Goal: Information Seeking & Learning: Learn about a topic

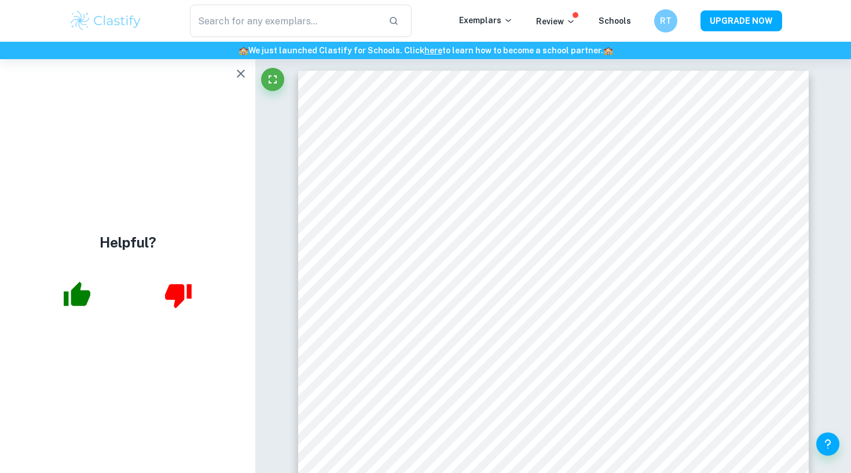
click at [114, 32] on img at bounding box center [106, 20] width 74 height 23
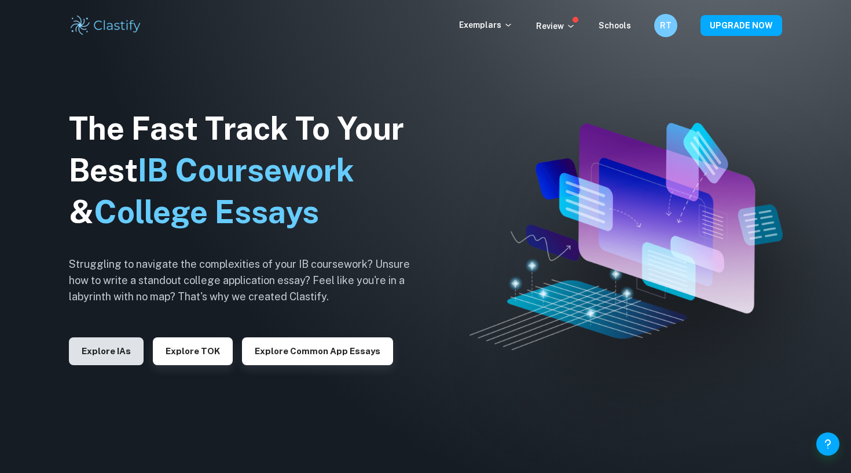
click at [103, 352] on button "Explore IAs" at bounding box center [106, 351] width 75 height 28
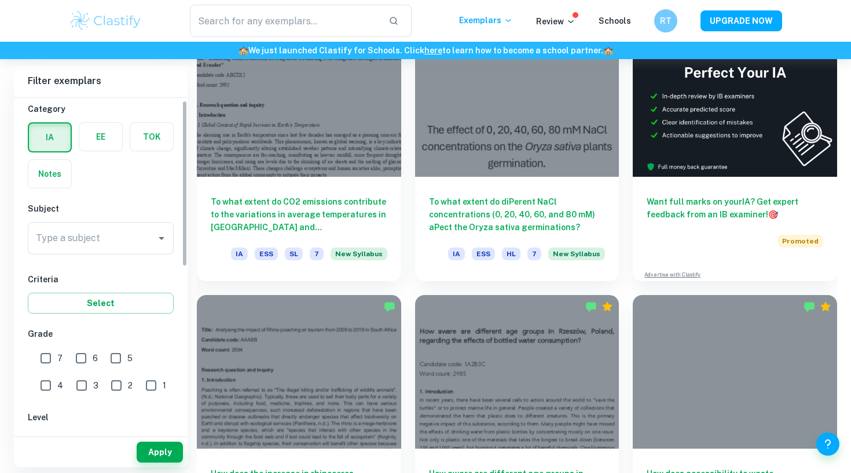
scroll to position [30, 0]
click at [140, 387] on input "1" at bounding box center [151, 384] width 23 height 23
click at [164, 449] on button "Apply" at bounding box center [160, 451] width 46 height 21
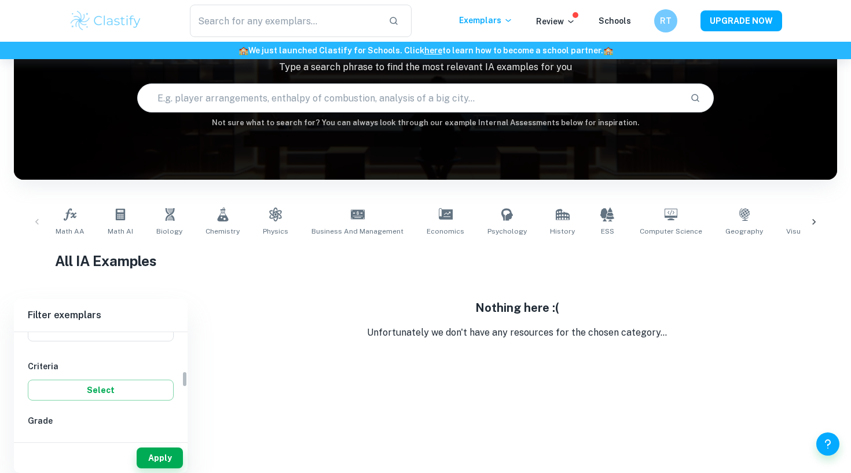
scroll to position [274, 0]
click at [140, 373] on input "1" at bounding box center [151, 374] width 23 height 23
checkbox input "false"
click at [105, 373] on input "2" at bounding box center [116, 374] width 23 height 23
checkbox input "true"
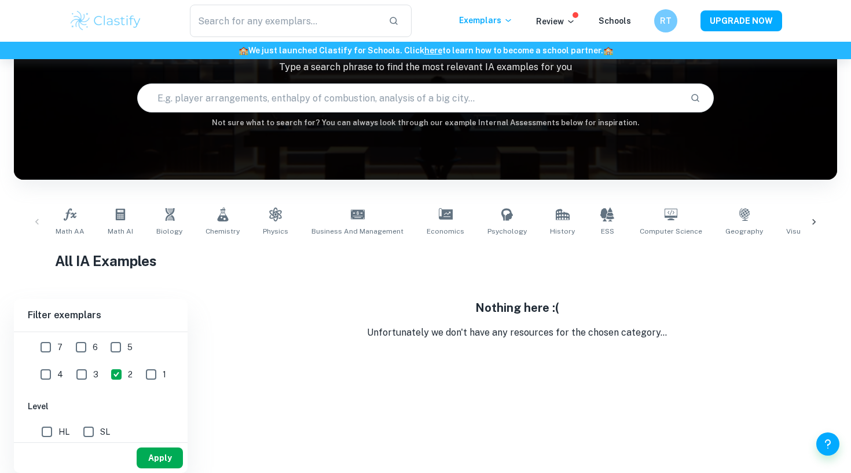
click at [158, 454] on button "Apply" at bounding box center [160, 457] width 46 height 21
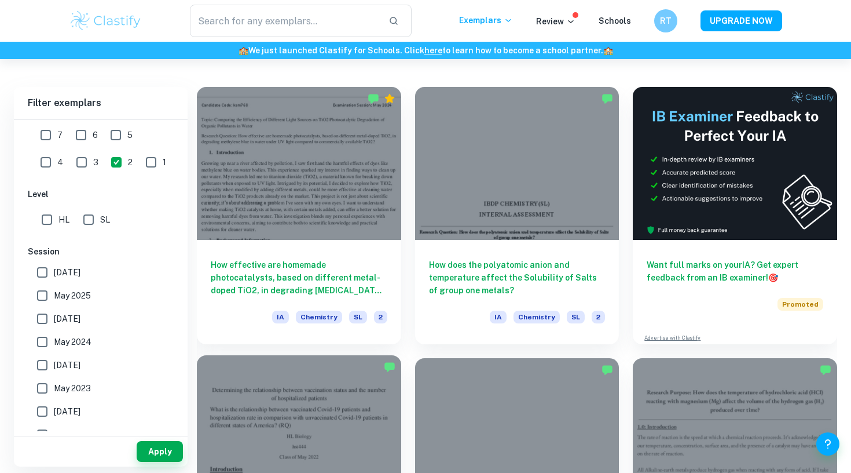
scroll to position [302, 0]
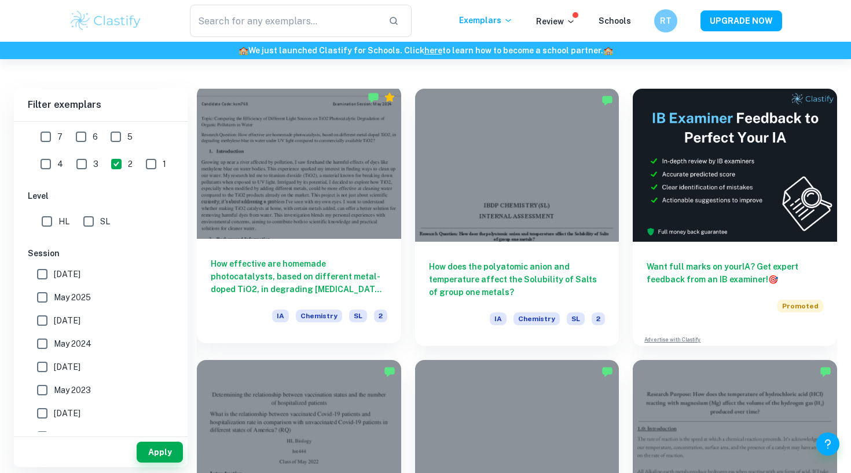
click at [299, 206] on div at bounding box center [299, 162] width 204 height 153
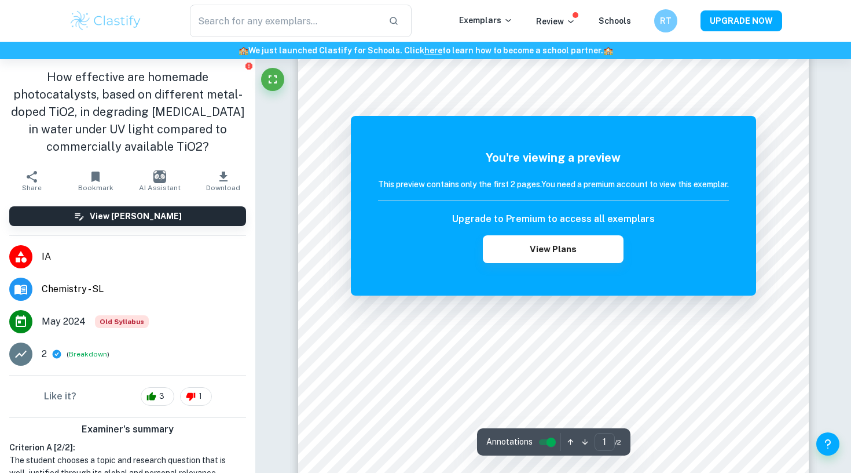
scroll to position [97, 0]
click at [86, 353] on button "Breakdown" at bounding box center [88, 354] width 38 height 10
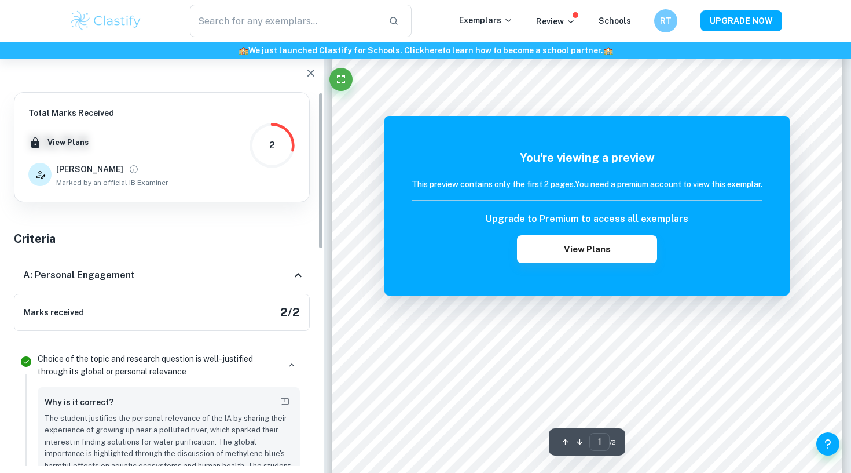
scroll to position [0, 0]
click at [254, 270] on div "A: Personal Engagement" at bounding box center [157, 275] width 268 height 14
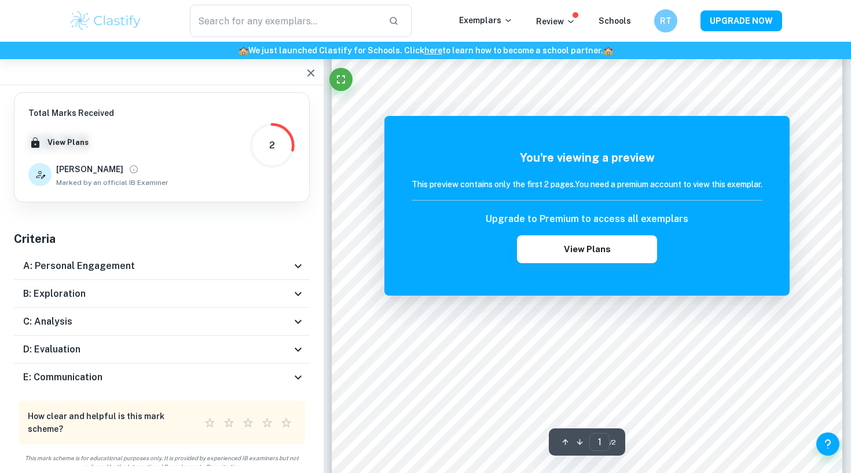
click at [222, 301] on div "B: Exploration" at bounding box center [162, 294] width 296 height 28
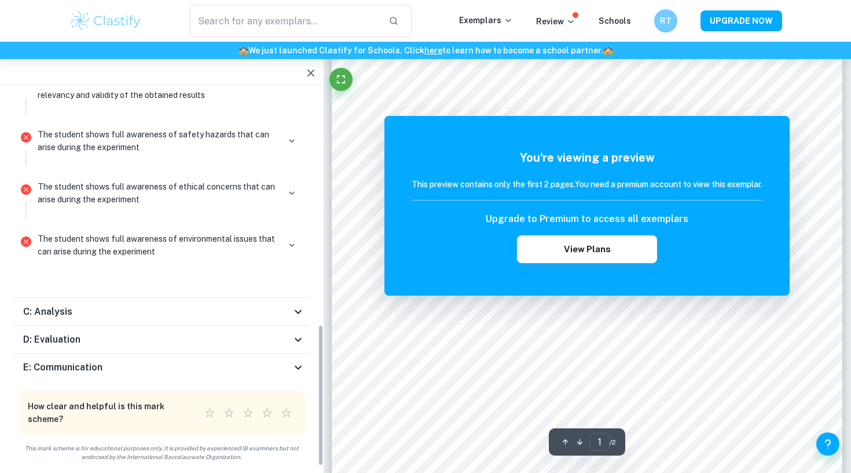
scroll to position [51, 0]
click at [205, 321] on div "C: Analysis" at bounding box center [162, 312] width 296 height 28
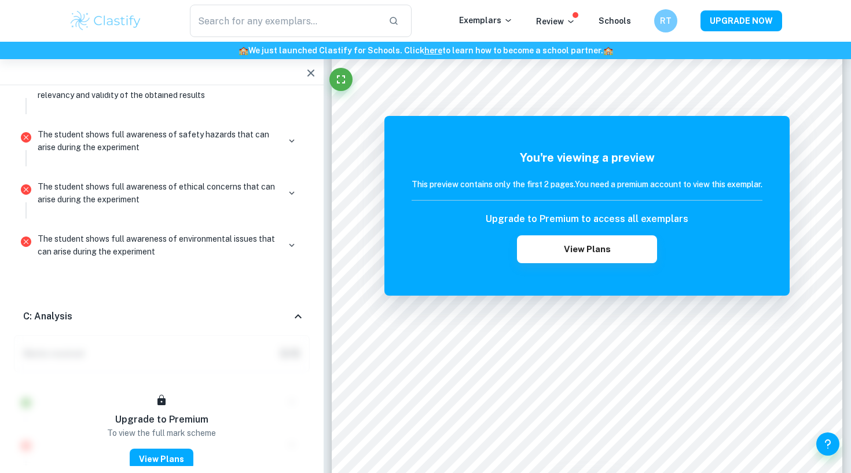
click at [206, 311] on div "C: Analysis" at bounding box center [157, 316] width 268 height 14
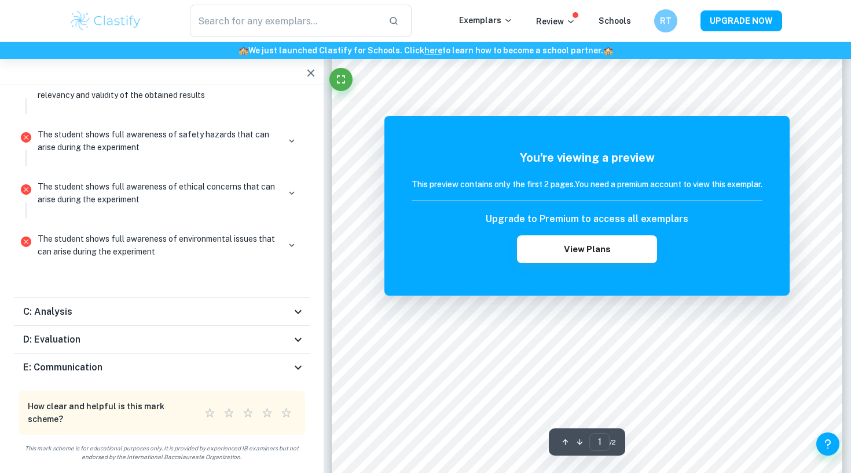
scroll to position [121, 0]
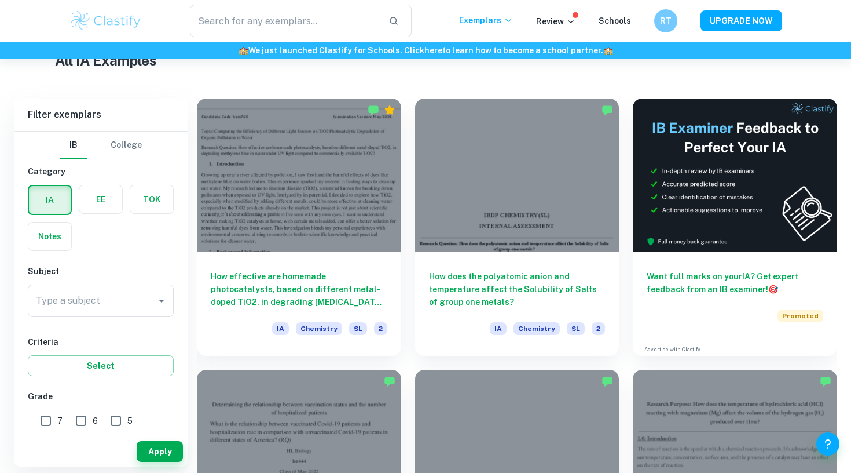
scroll to position [291, 0]
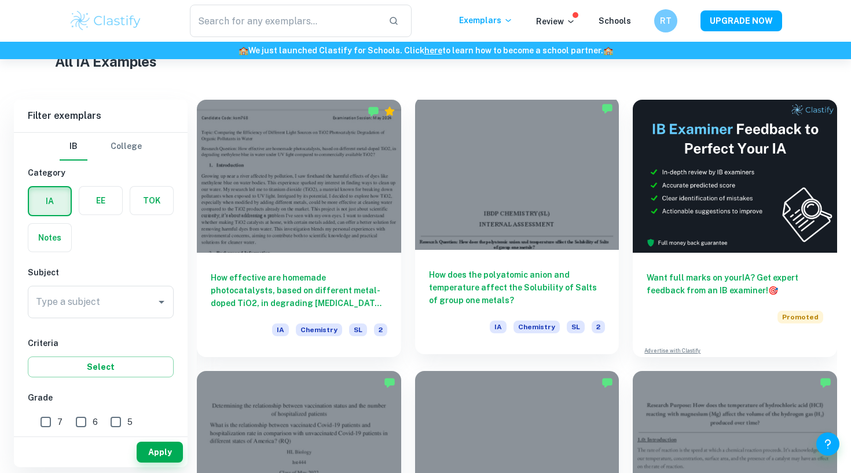
click at [464, 299] on h6 "How does the polyatomic anion and temperature affect the Solubility of Salts of…" at bounding box center [517, 287] width 177 height 38
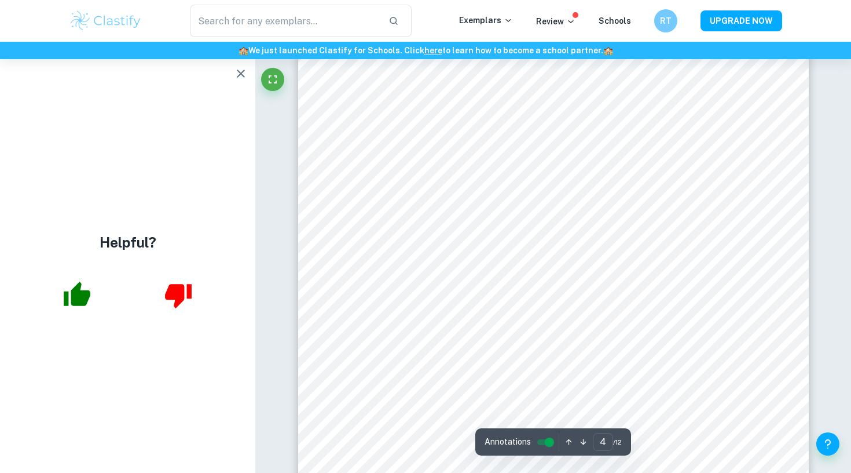
scroll to position [2322, 0]
click at [245, 75] on icon "button" at bounding box center [241, 74] width 14 height 14
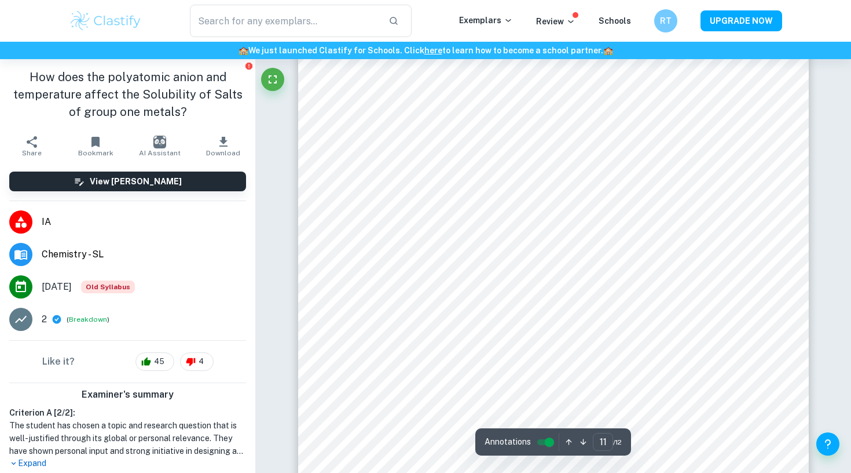
scroll to position [7126, 0]
type input "12"
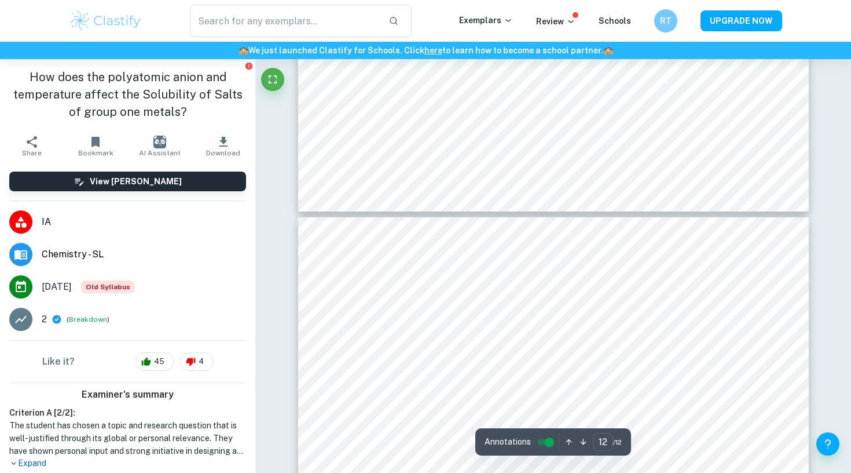
scroll to position [7444, 0]
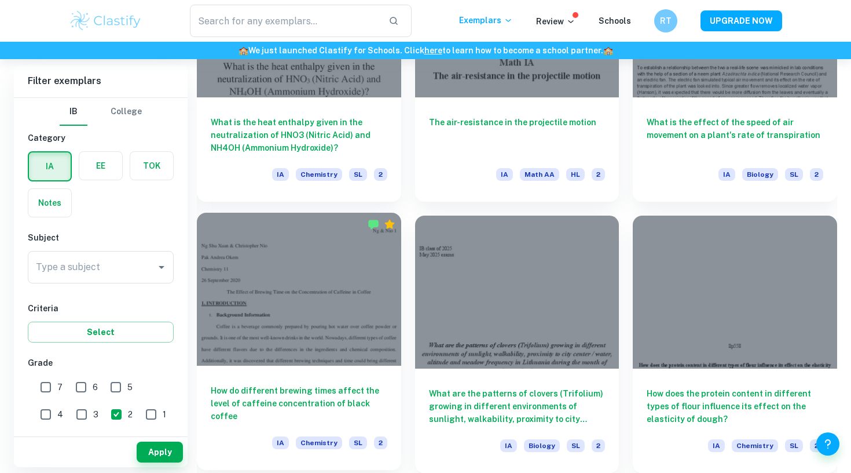
scroll to position [1260, 0]
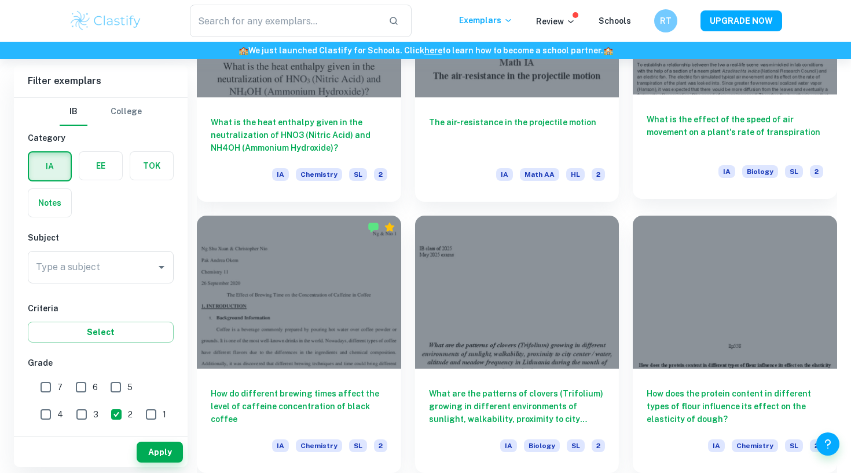
click at [738, 151] on h6 "What is the effect of the speed of air movement on a plant's rate of transpirat…" at bounding box center [735, 132] width 177 height 38
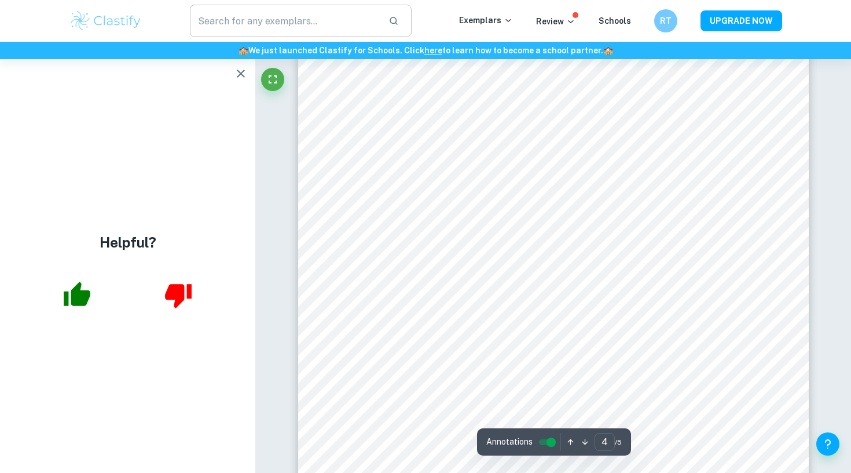
scroll to position [2213, 0]
click at [236, 75] on icon "button" at bounding box center [241, 74] width 14 height 14
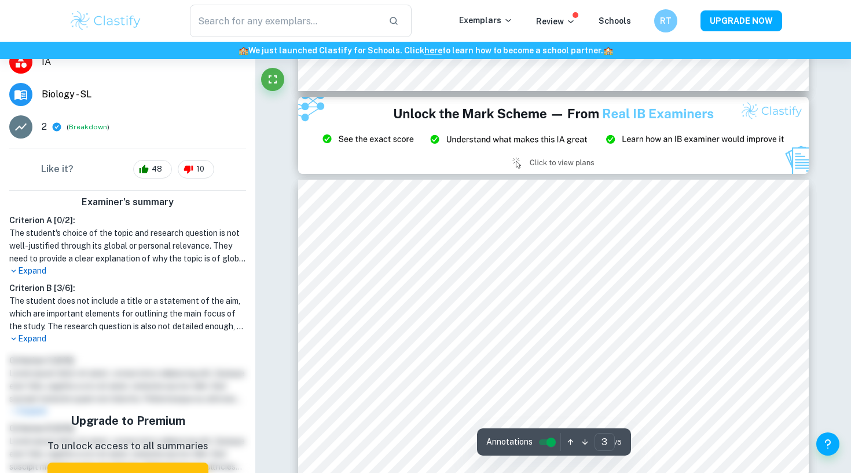
scroll to position [1388, 0]
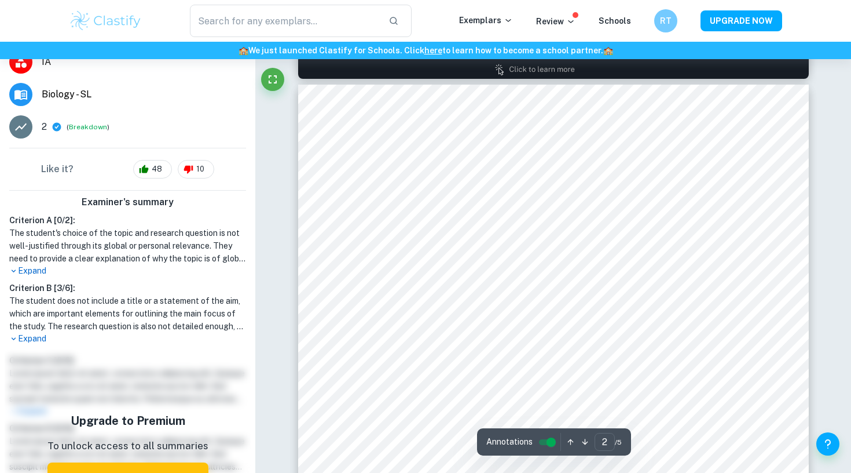
type input "1"
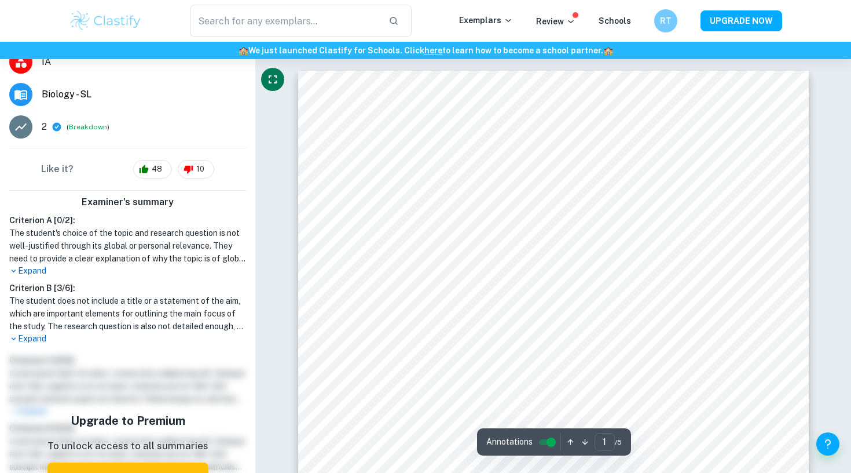
scroll to position [0, 0]
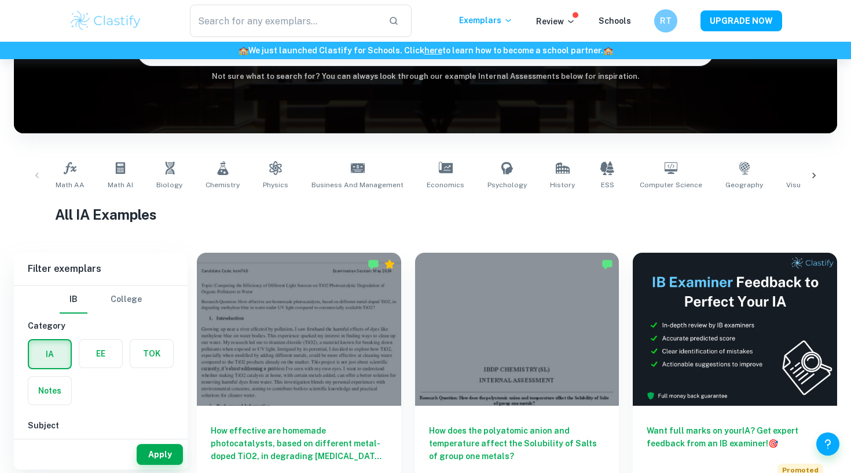
scroll to position [147, 0]
